Goal: Register for event/course

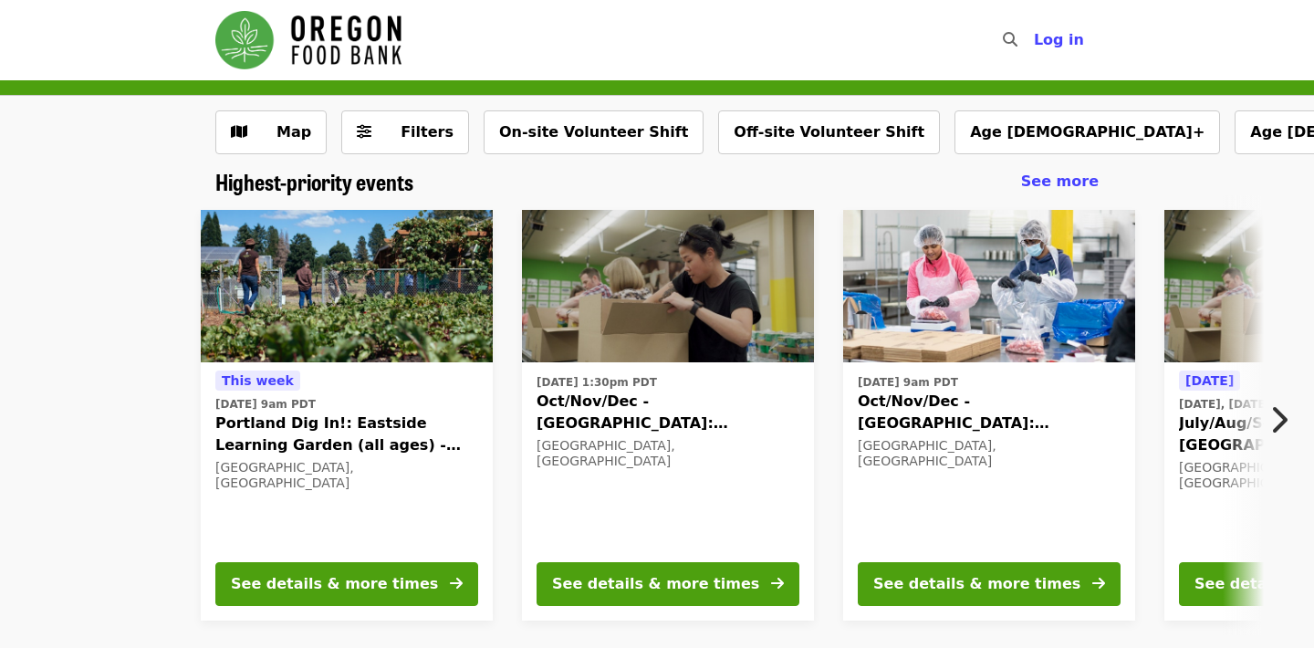
click at [1282, 414] on icon "chevron-right icon" at bounding box center [1278, 419] width 18 height 35
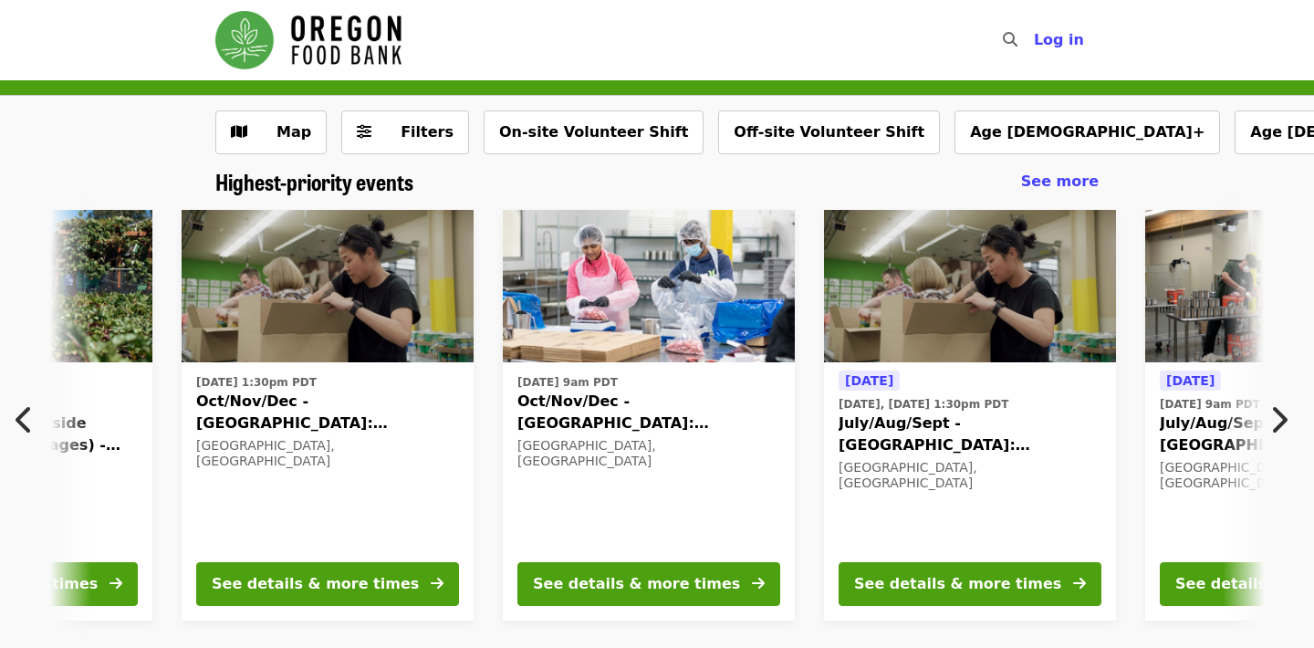
scroll to position [0, 339]
click at [1278, 422] on icon "chevron-right icon" at bounding box center [1278, 419] width 18 height 35
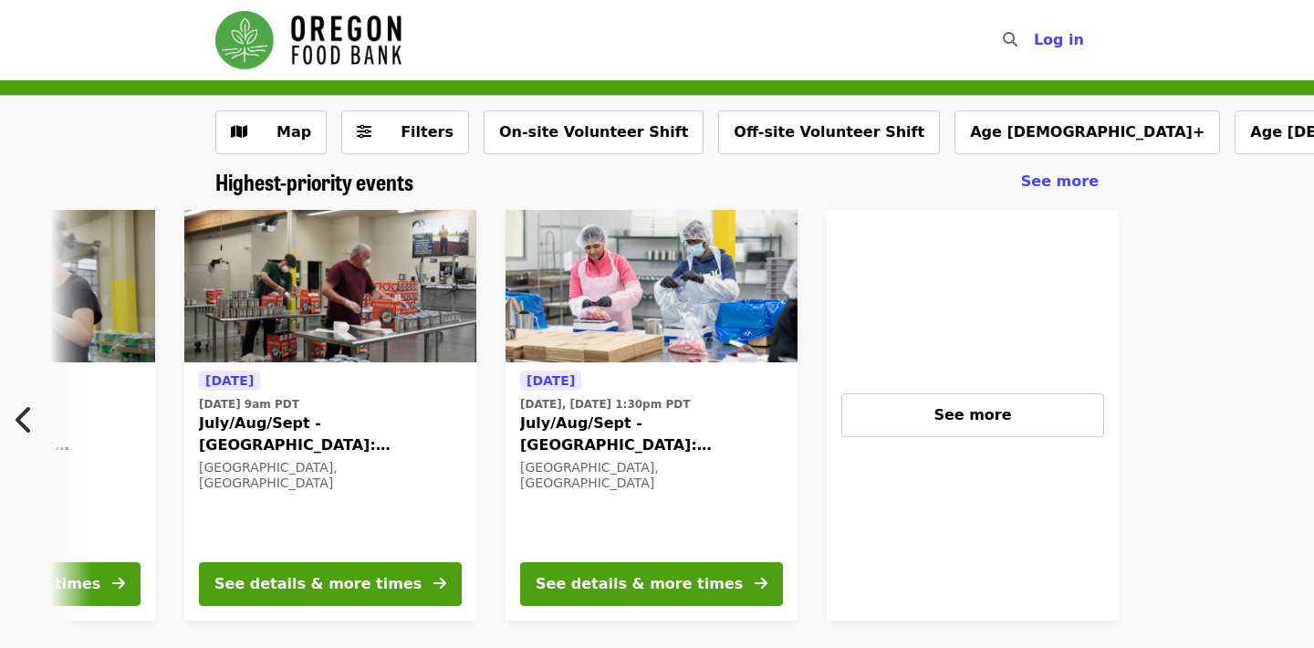
scroll to position [0, 1303]
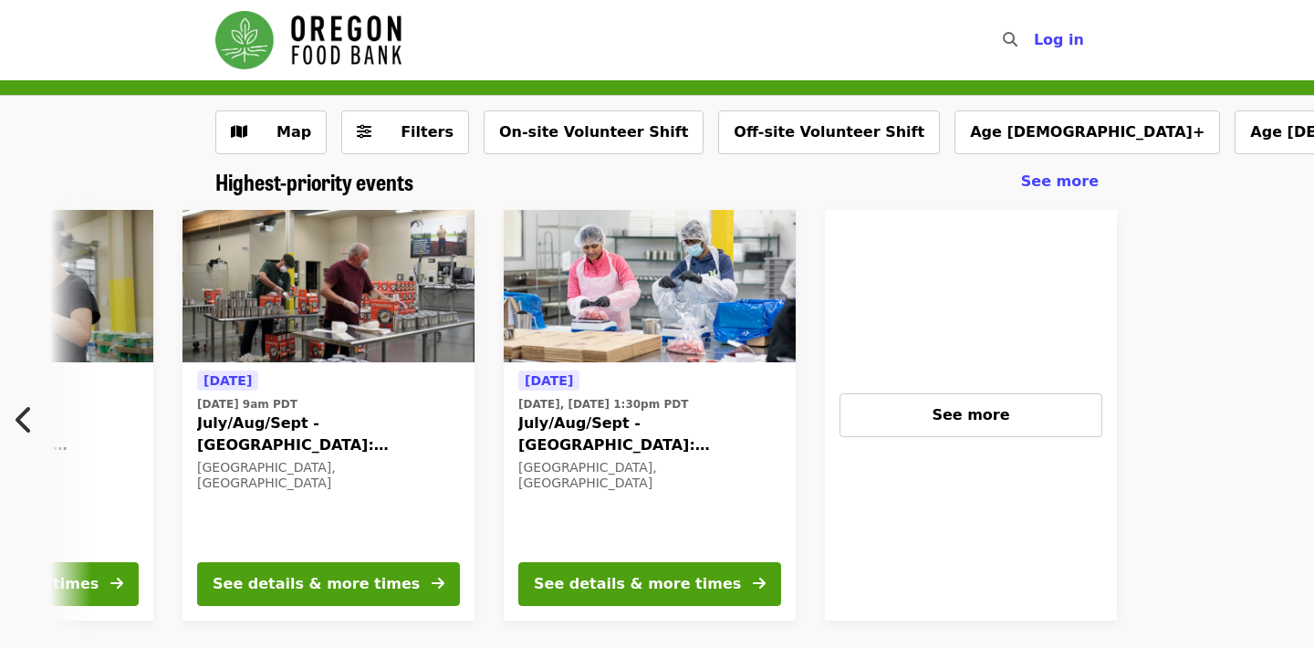
click at [16, 412] on icon "chevron-left icon" at bounding box center [25, 419] width 18 height 35
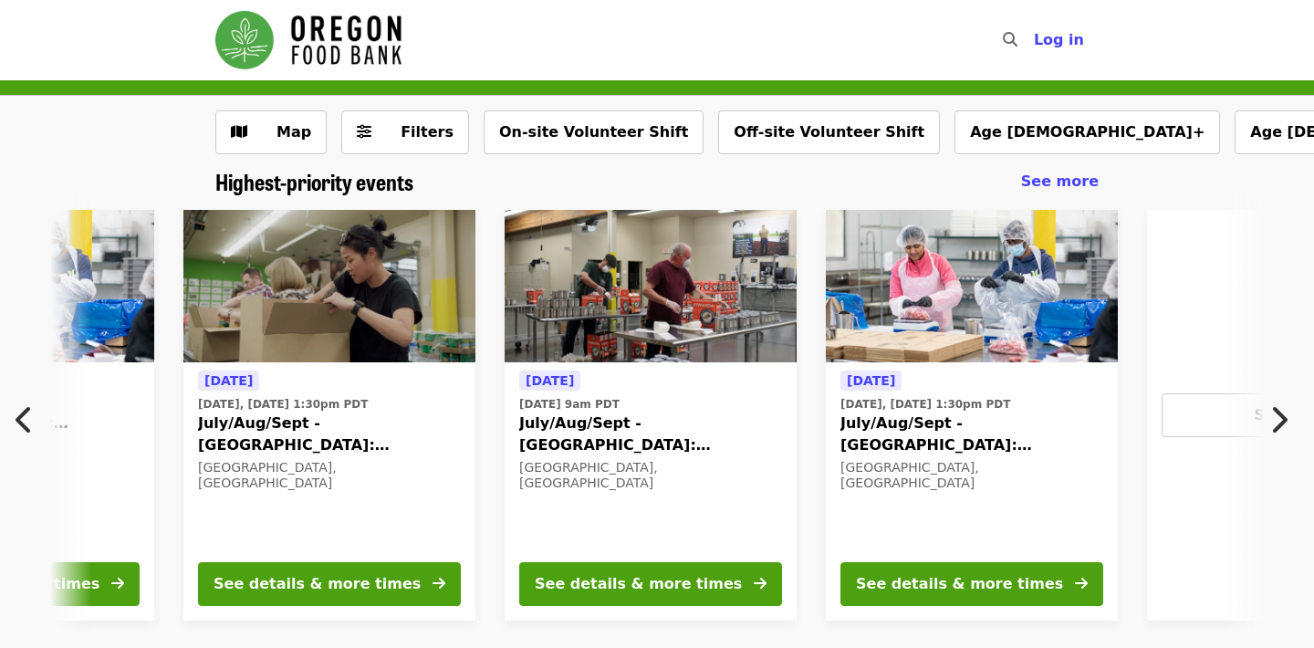
scroll to position [0, 982]
click at [18, 412] on icon "chevron-left icon" at bounding box center [25, 419] width 18 height 35
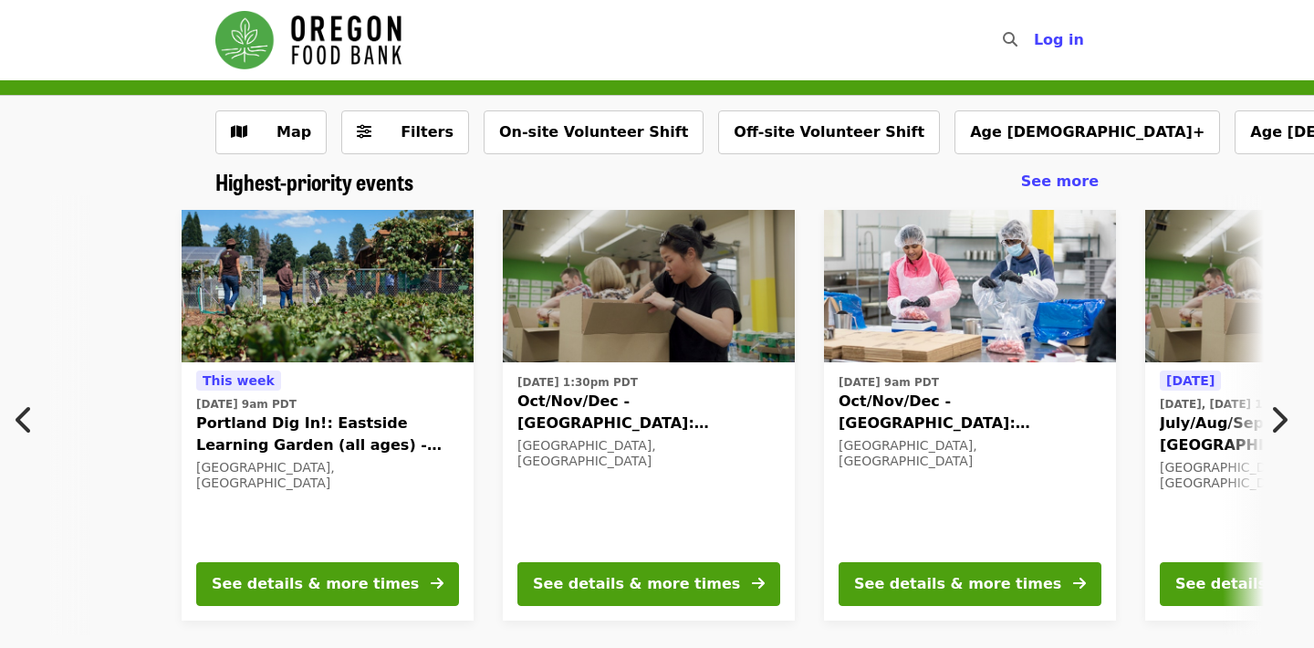
scroll to position [0, 18]
click at [1285, 419] on icon "chevron-right icon" at bounding box center [1278, 419] width 18 height 35
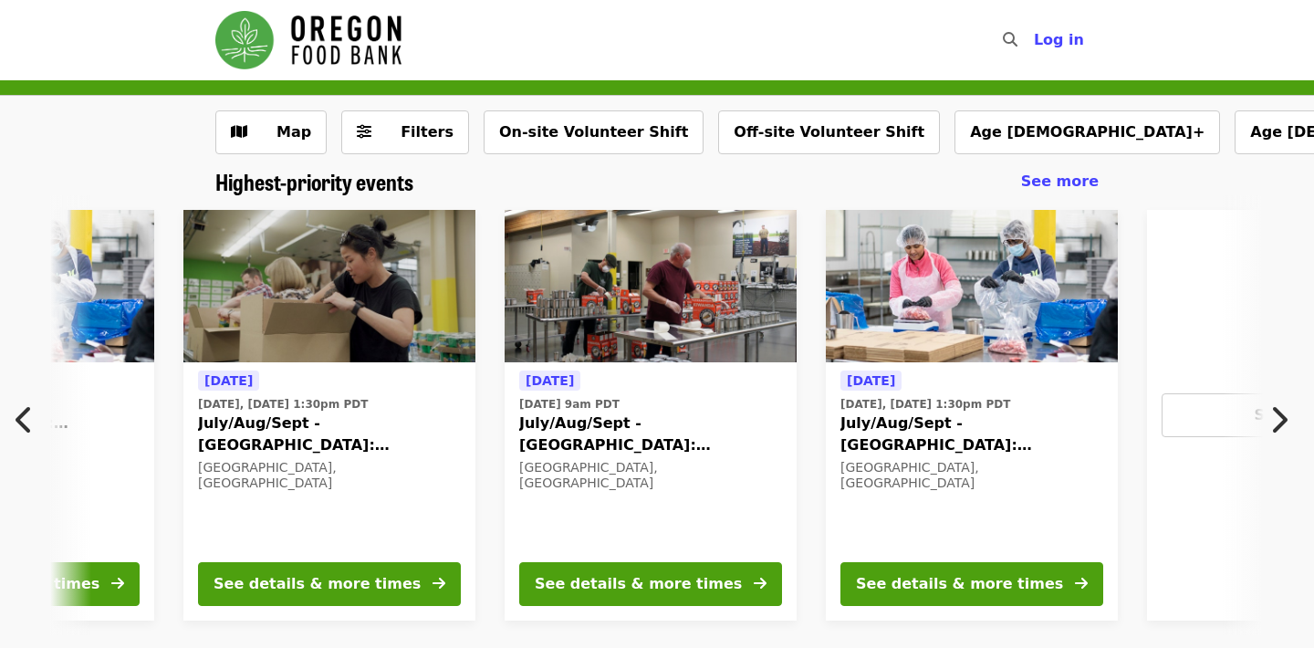
scroll to position [0, 982]
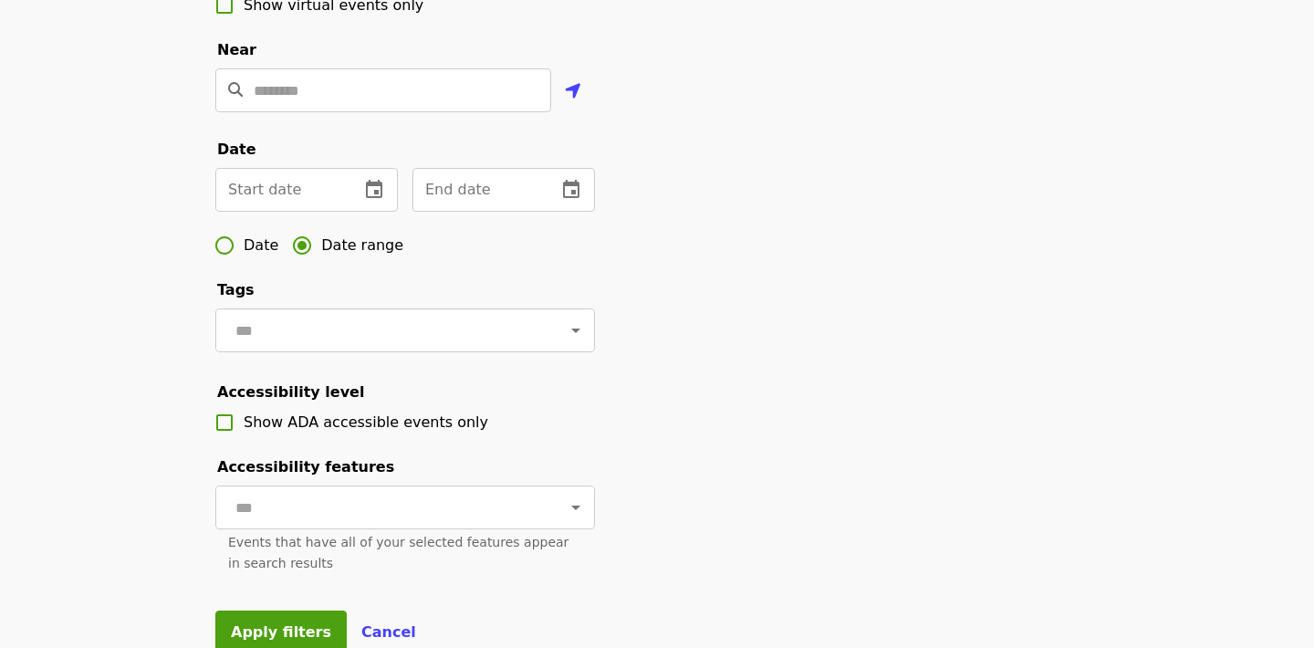
scroll to position [446, 0]
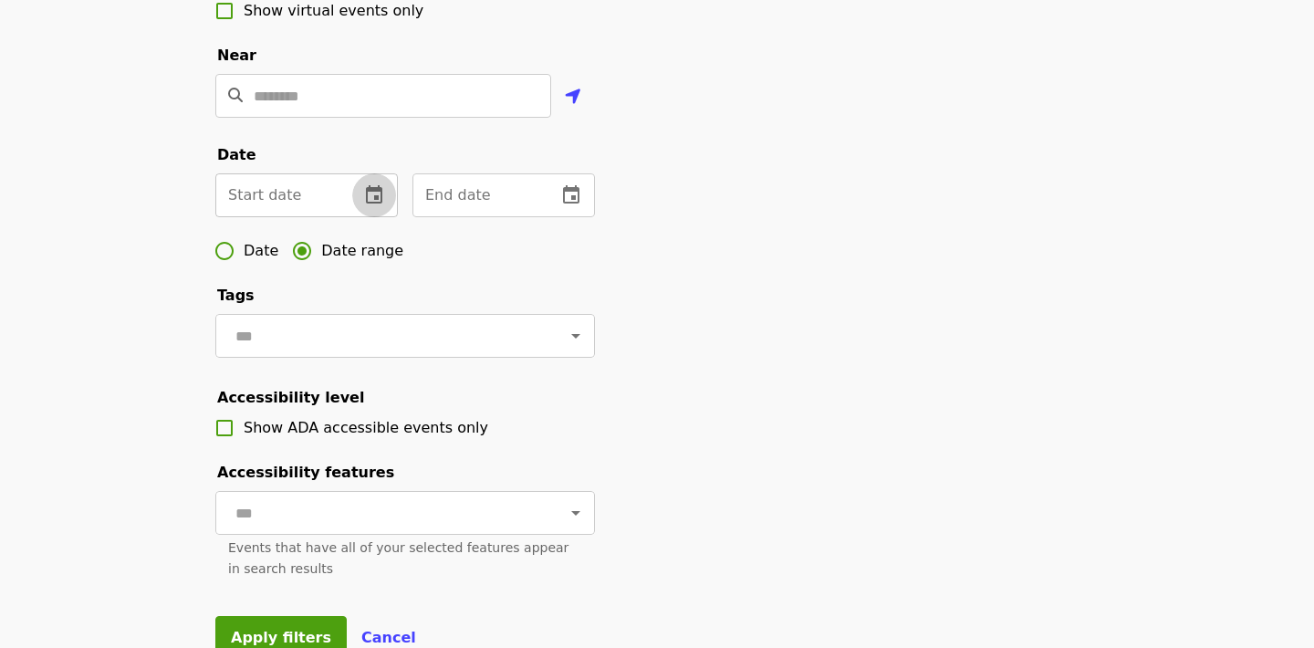
click at [390, 189] on button "change date" at bounding box center [374, 195] width 44 height 44
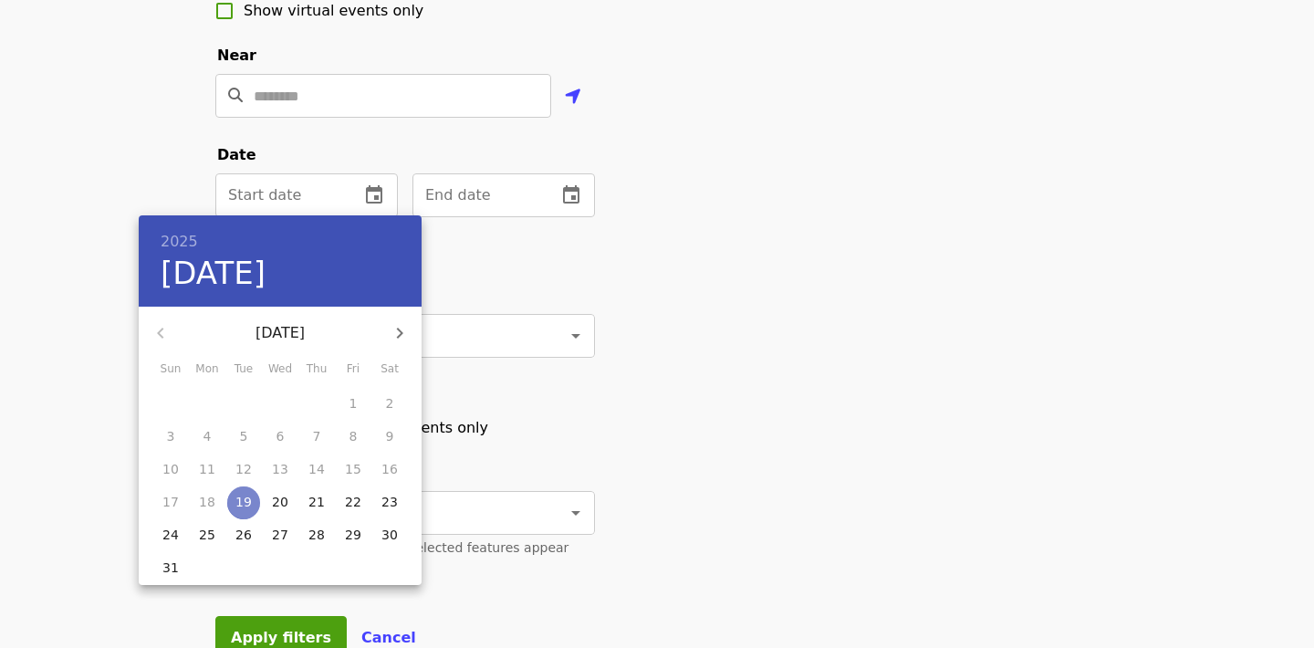
click at [243, 494] on p "19" at bounding box center [243, 502] width 16 height 18
type input "**********"
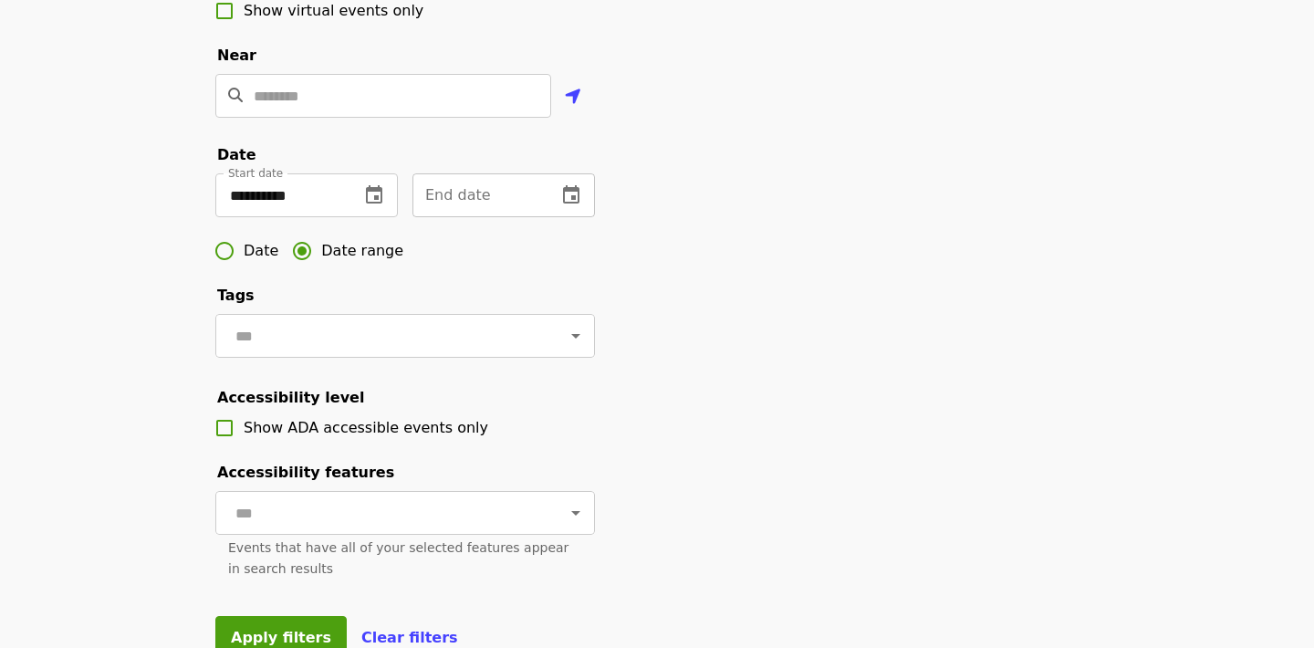
scroll to position [0, 982]
click at [575, 187] on icon "change date" at bounding box center [571, 194] width 16 height 18
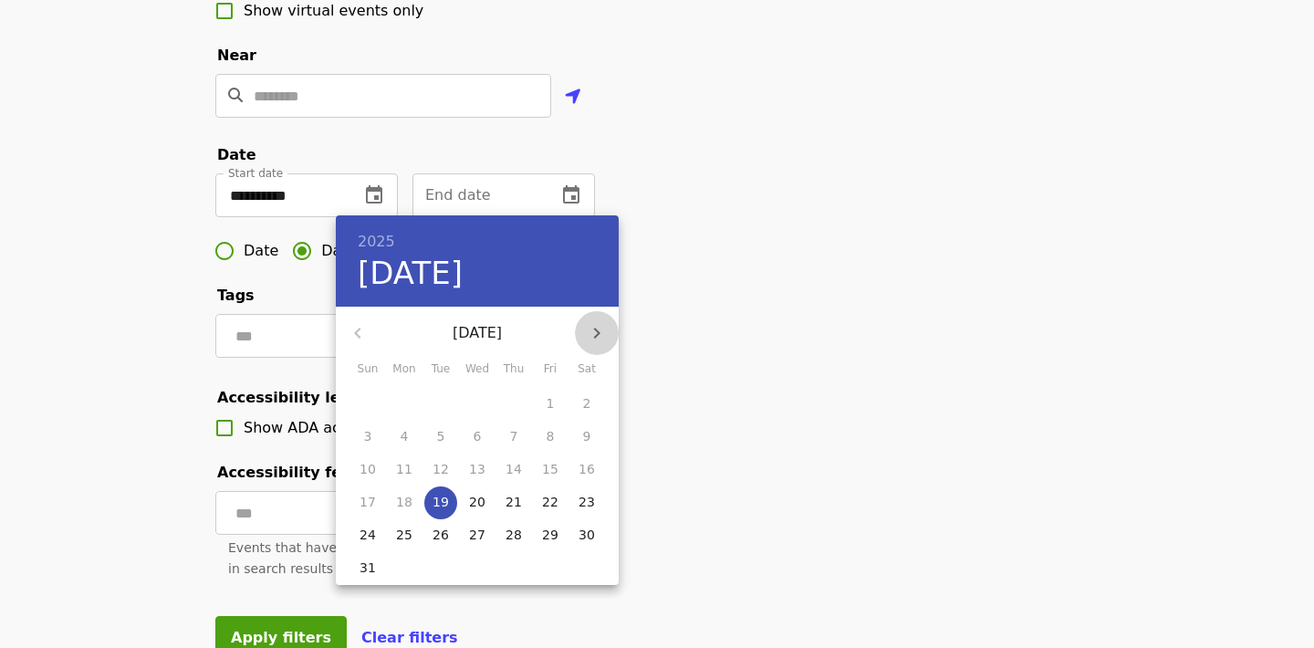
click at [596, 331] on icon "button" at bounding box center [597, 333] width 22 height 22
click at [440, 440] on p "9" at bounding box center [441, 436] width 8 height 18
type input "**********"
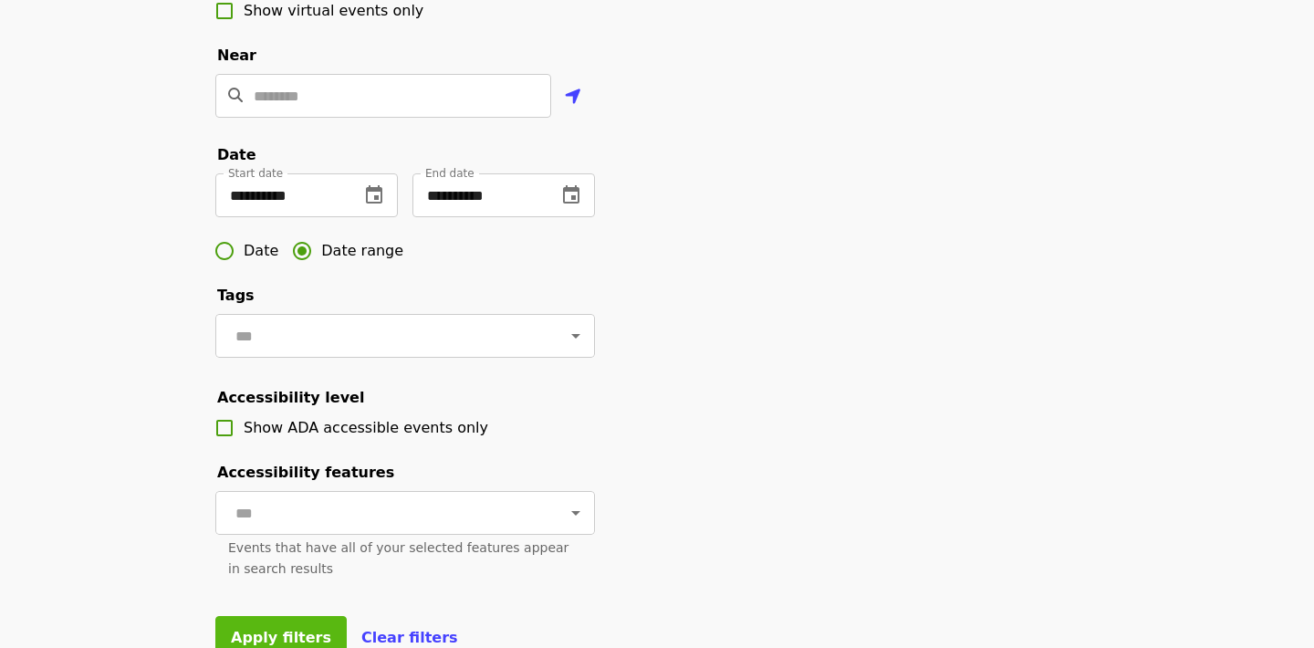
click at [284, 619] on button "Apply filters" at bounding box center [280, 638] width 131 height 44
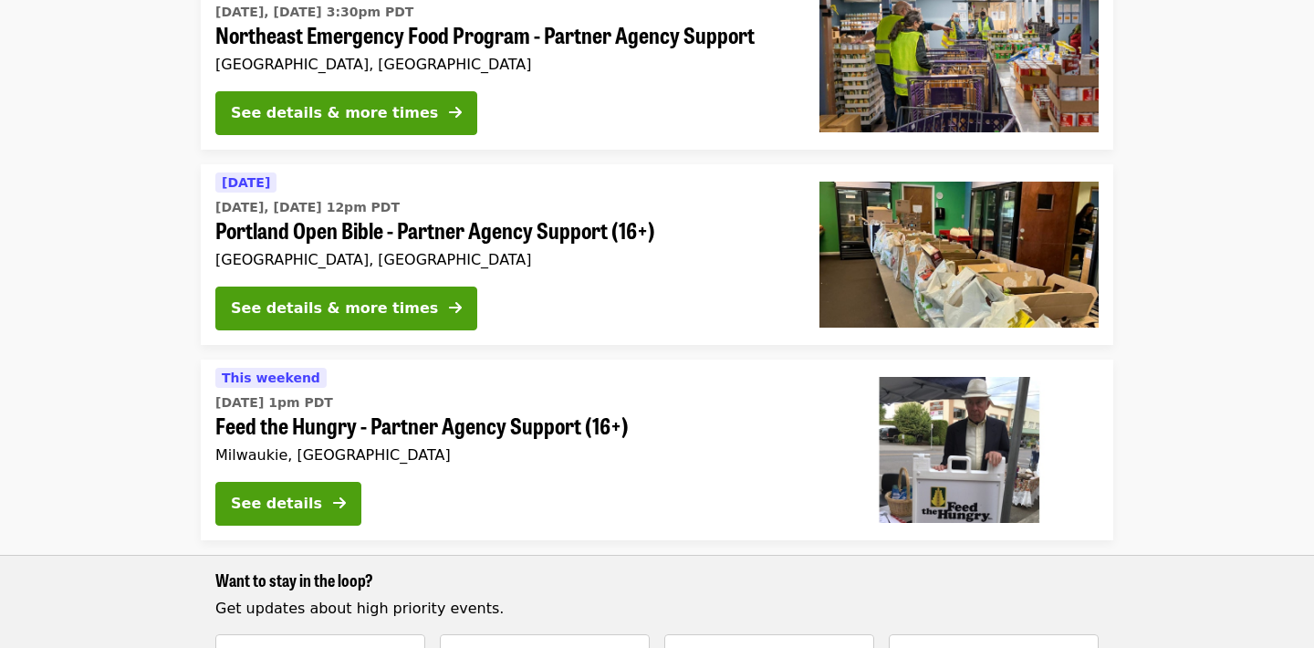
scroll to position [902, 0]
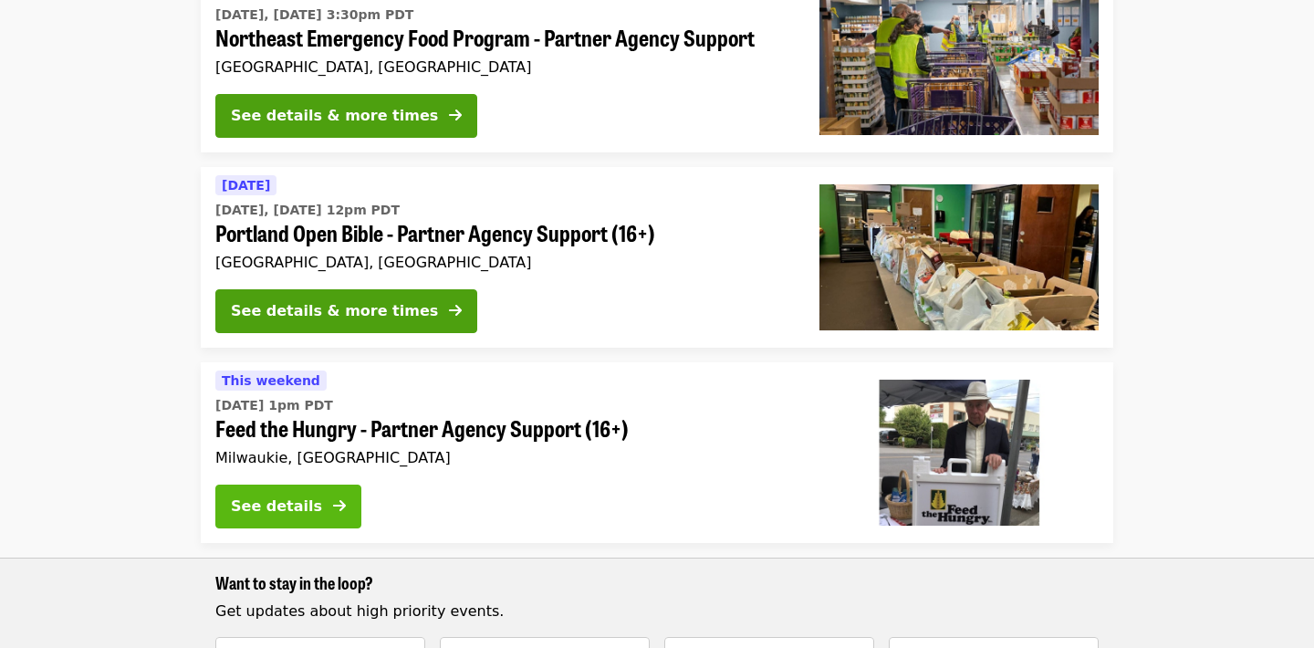
click at [320, 495] on div "See details" at bounding box center [276, 506] width 91 height 22
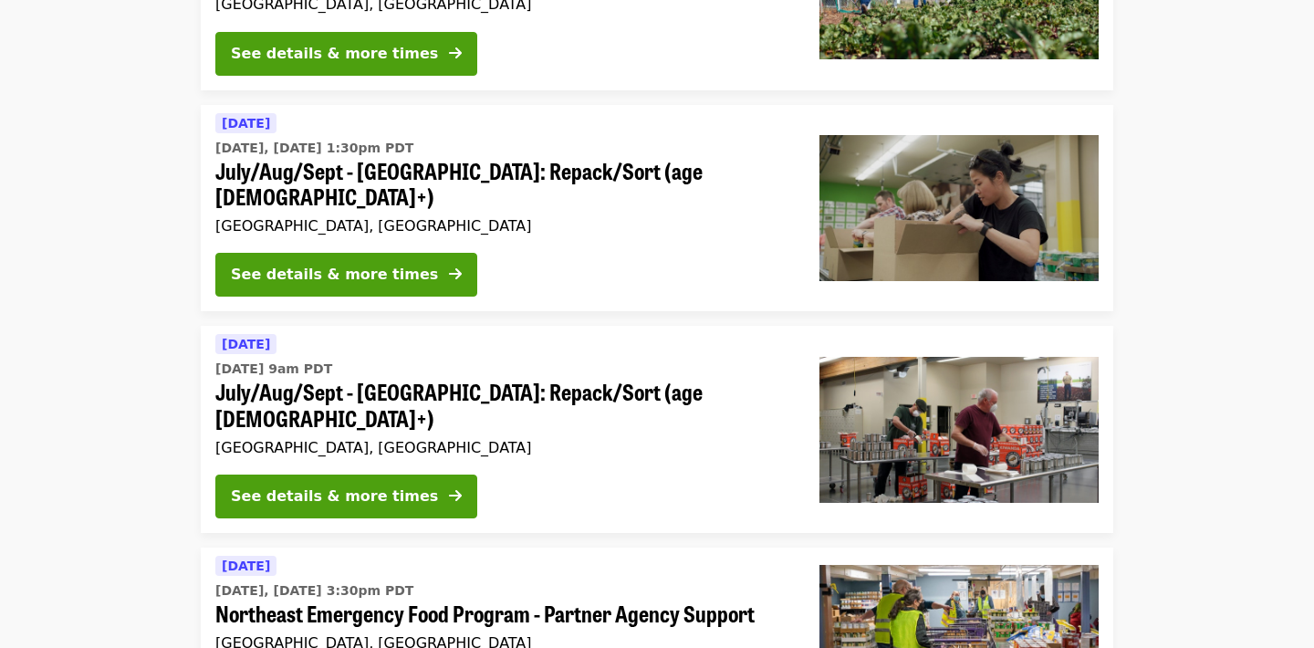
scroll to position [321, 0]
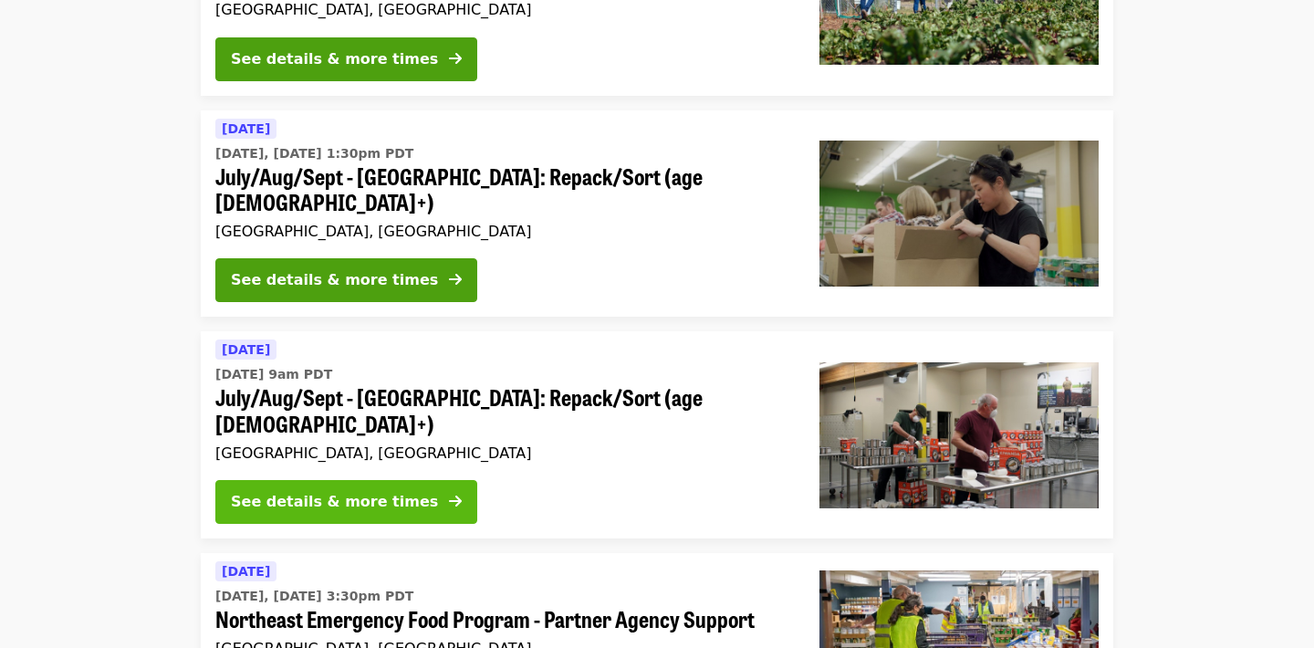
click at [366, 491] on div "See details & more times" at bounding box center [334, 502] width 207 height 22
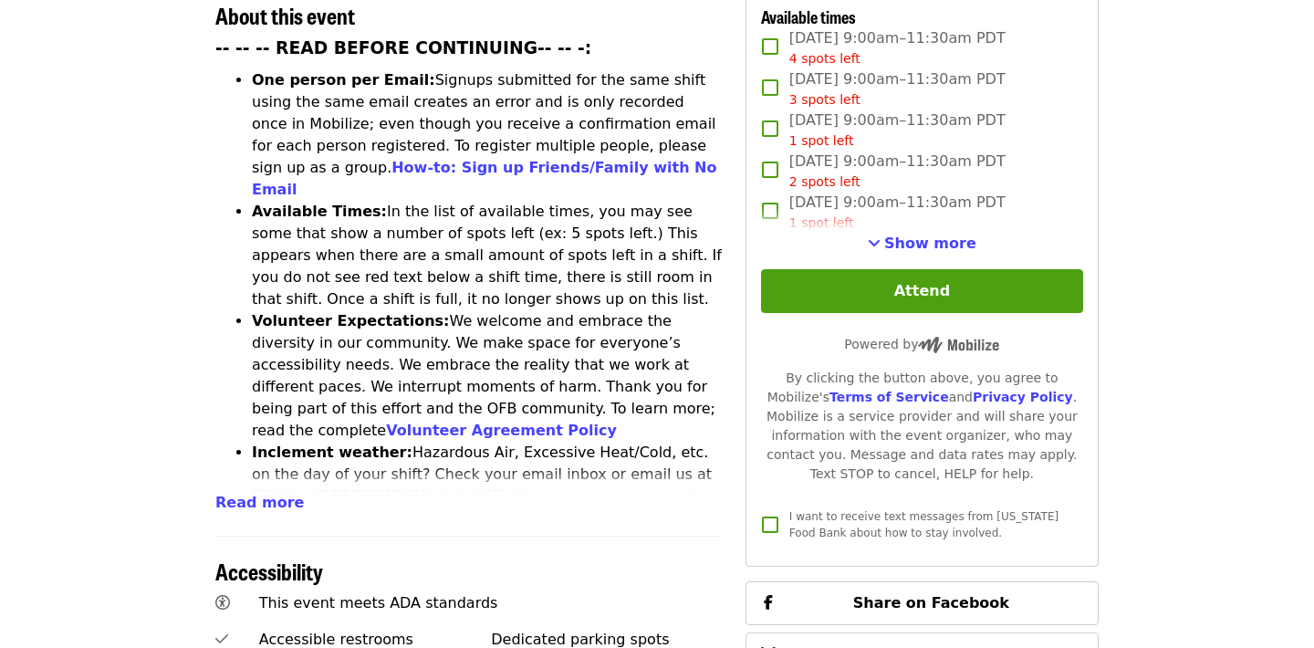
scroll to position [745, 0]
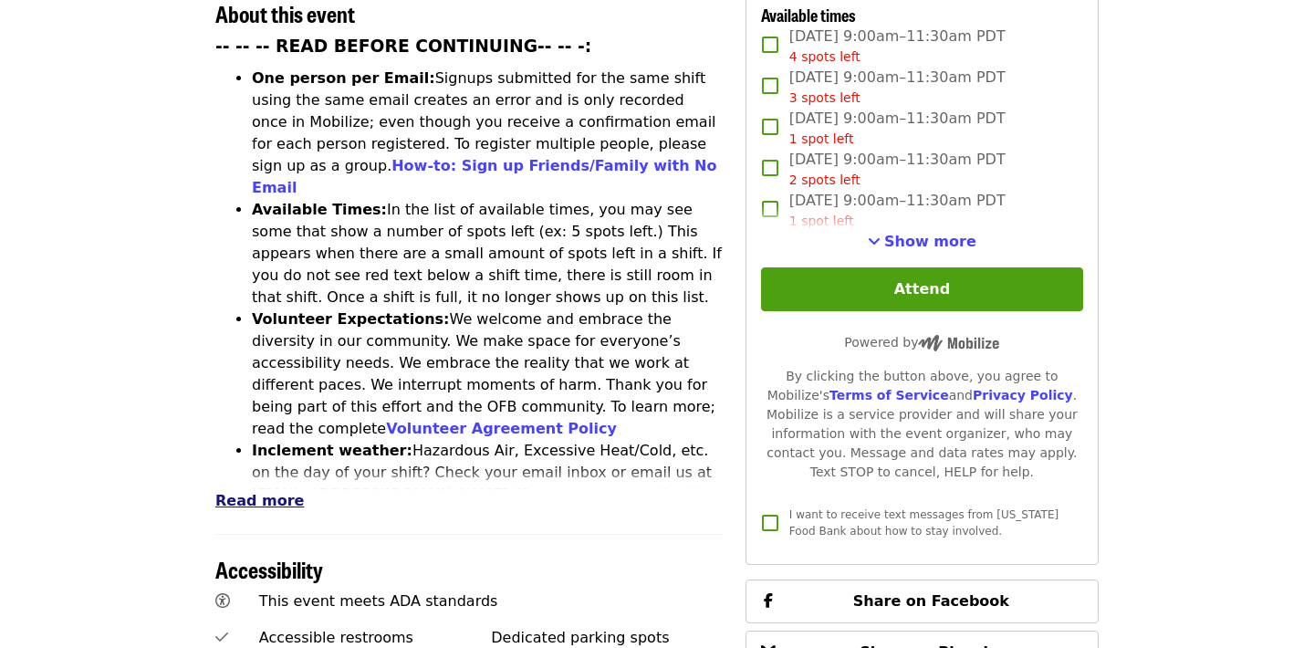
click at [262, 492] on span "Read more" at bounding box center [259, 500] width 88 height 17
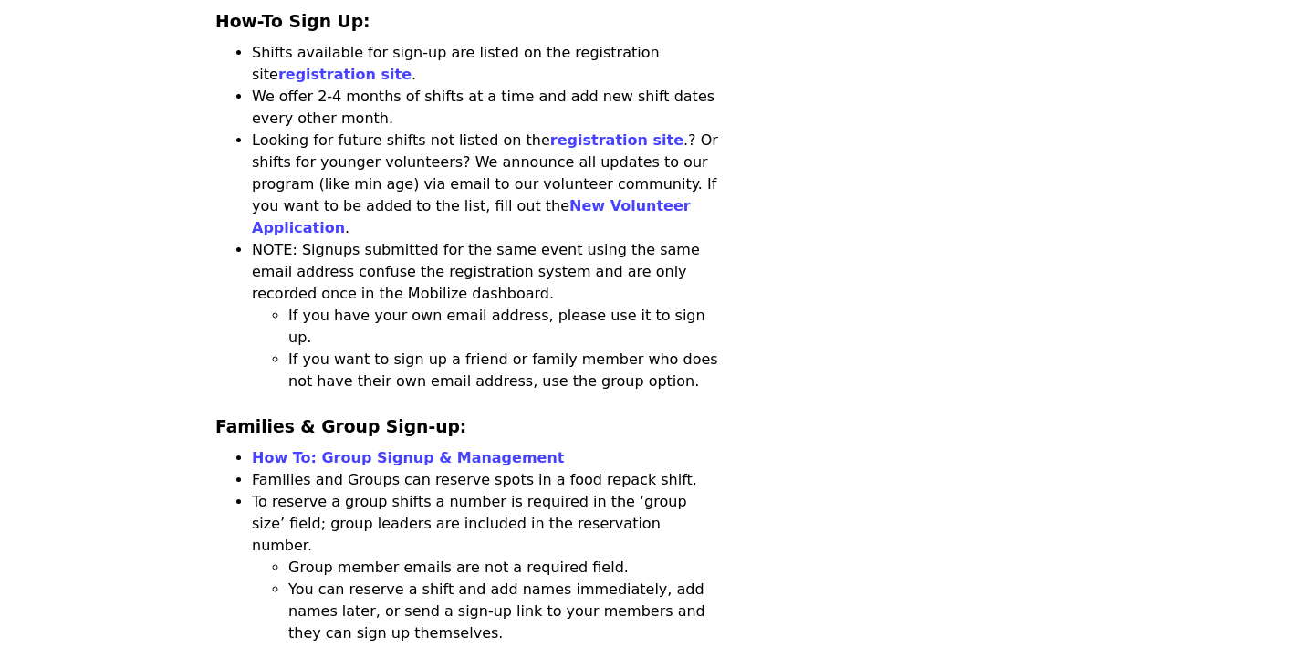
scroll to position [2666, 0]
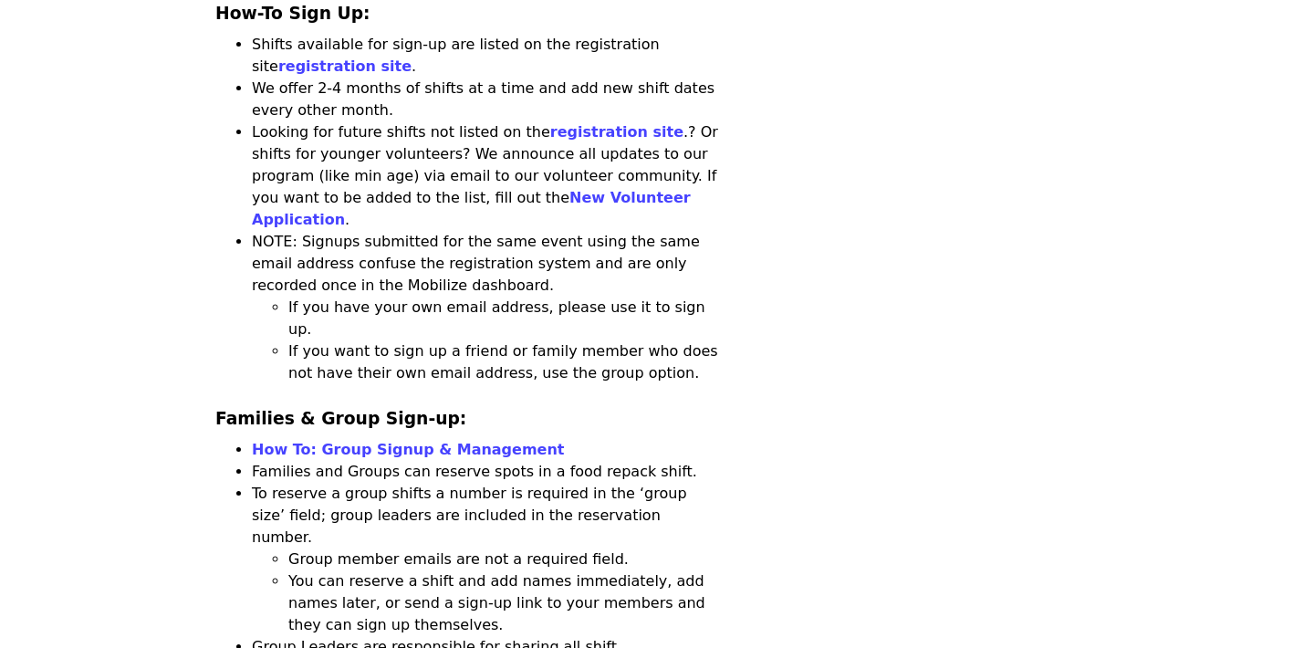
drag, startPoint x: 1312, startPoint y: 231, endPoint x: 1291, endPoint y: 303, distance: 75.1
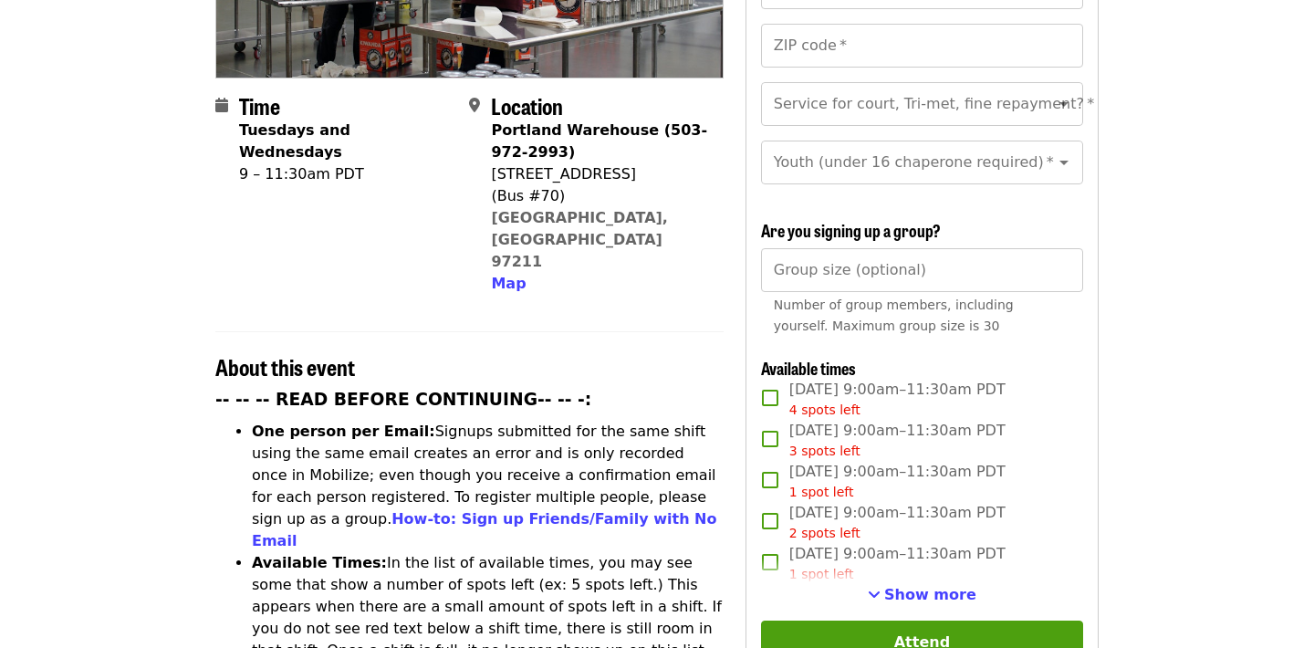
scroll to position [378, 0]
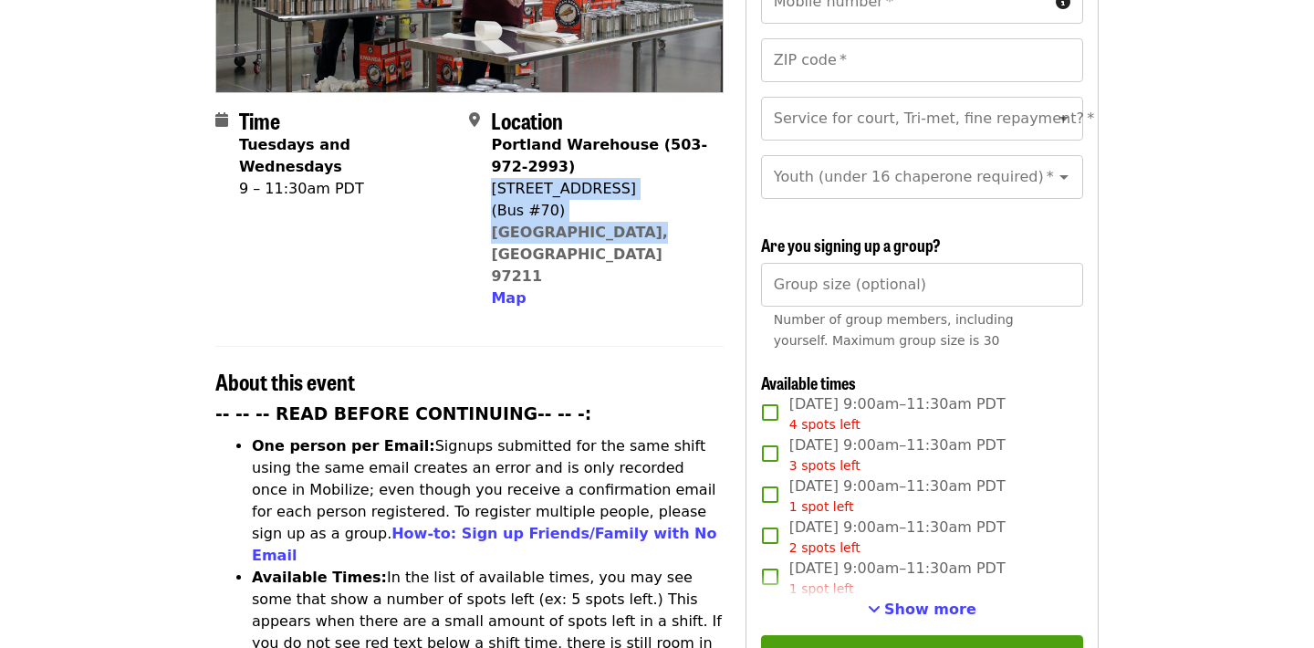
drag, startPoint x: 620, startPoint y: 201, endPoint x: 492, endPoint y: 161, distance: 134.8
click at [492, 161] on div "Portland Warehouse (503-972-2993) [STREET_ADDRESS] Map" at bounding box center [599, 221] width 217 height 175
copy span "[STREET_ADDRESS]"
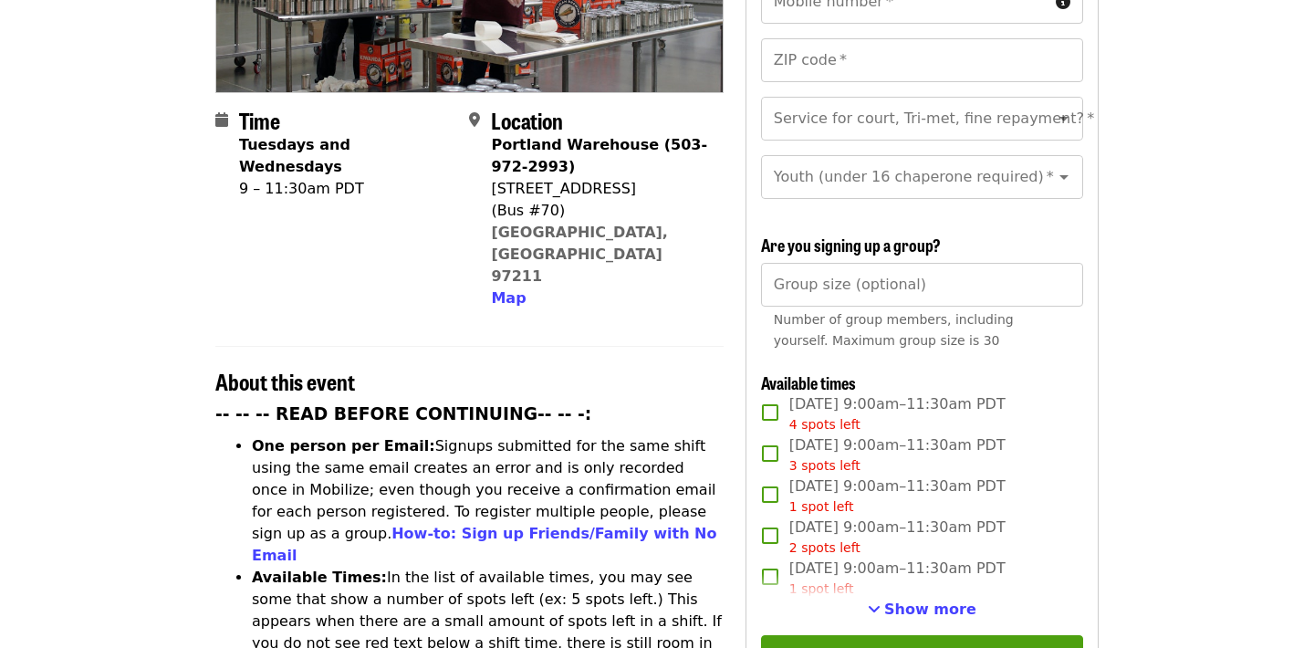
click at [927, 598] on button "Show more" at bounding box center [922, 609] width 109 height 22
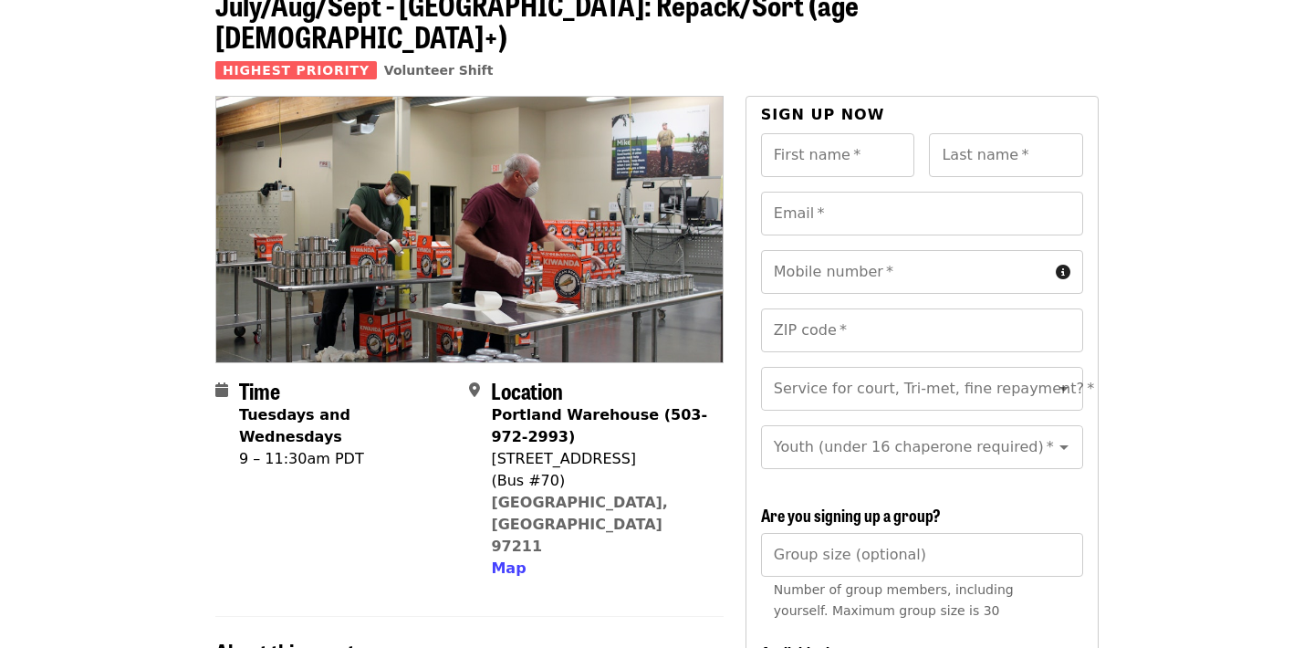
scroll to position [0, 0]
